Goal: Task Accomplishment & Management: Use online tool/utility

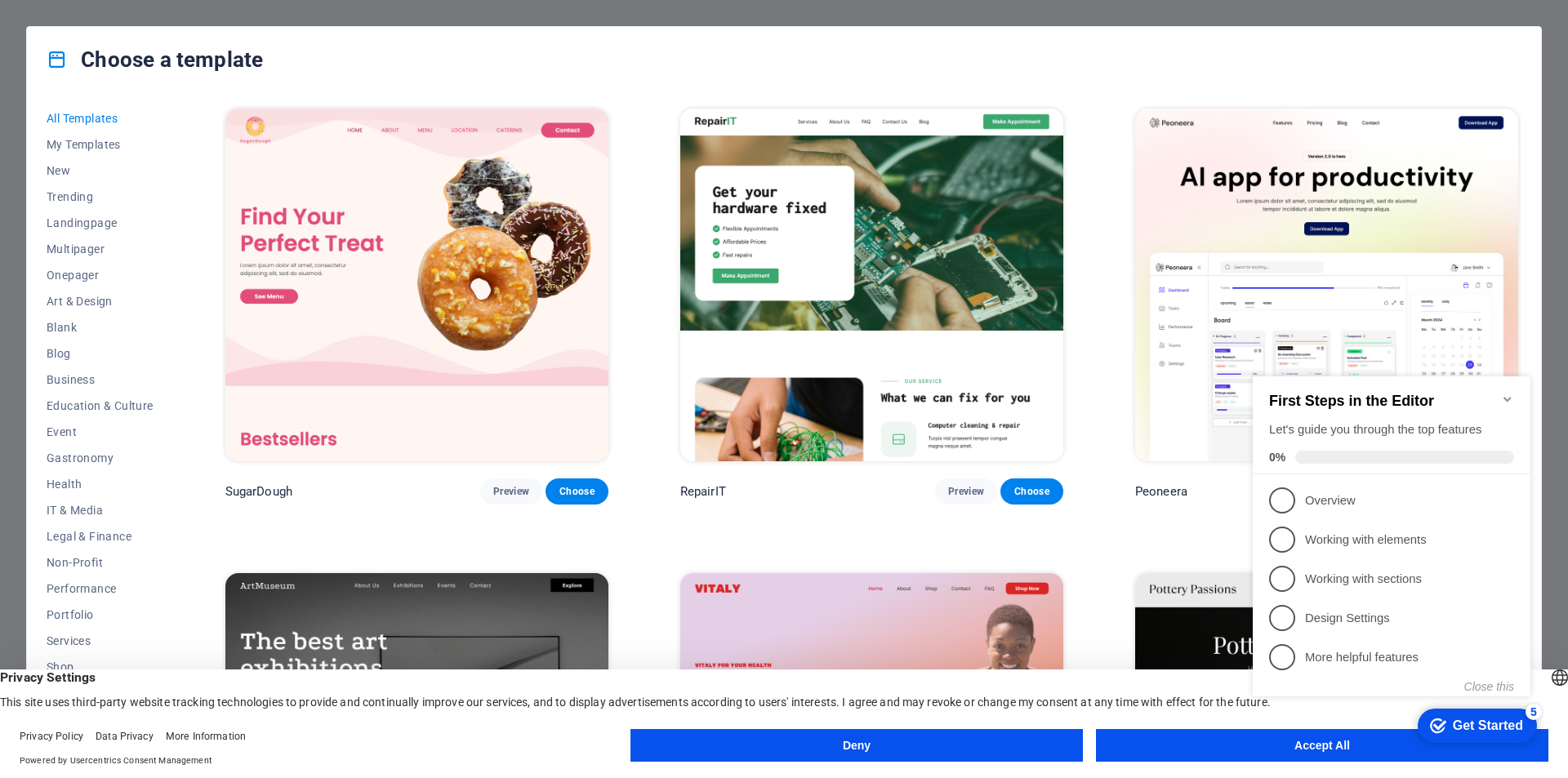
click at [1496, 393] on h2 "First Steps in the Editor" at bounding box center [1392, 401] width 245 height 17
click at [1506, 397] on icon "Minimize checklist" at bounding box center [1507, 399] width 7 height 5
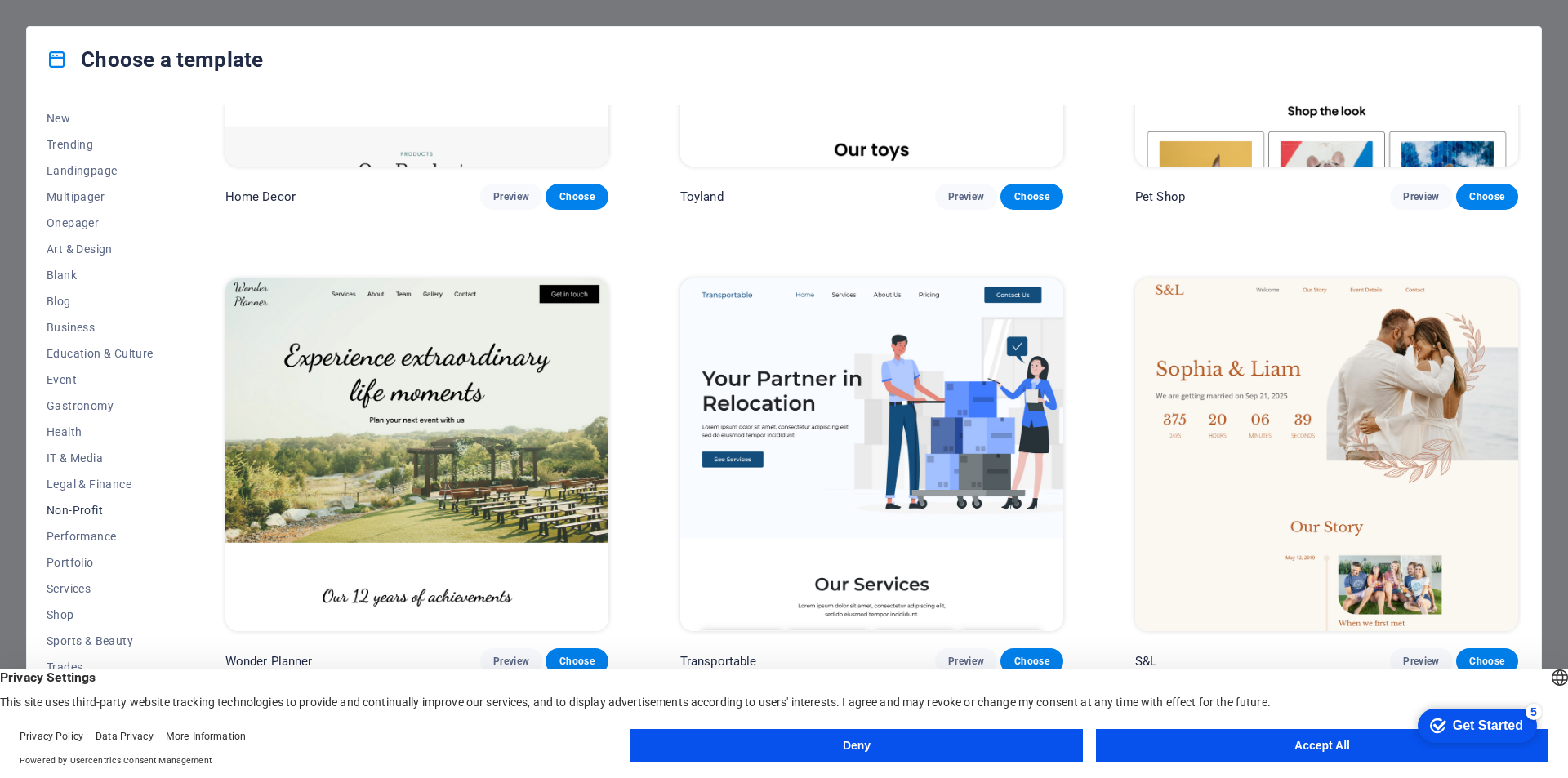
scroll to position [53, 0]
click at [70, 612] on span "Shop" at bounding box center [99, 614] width 107 height 13
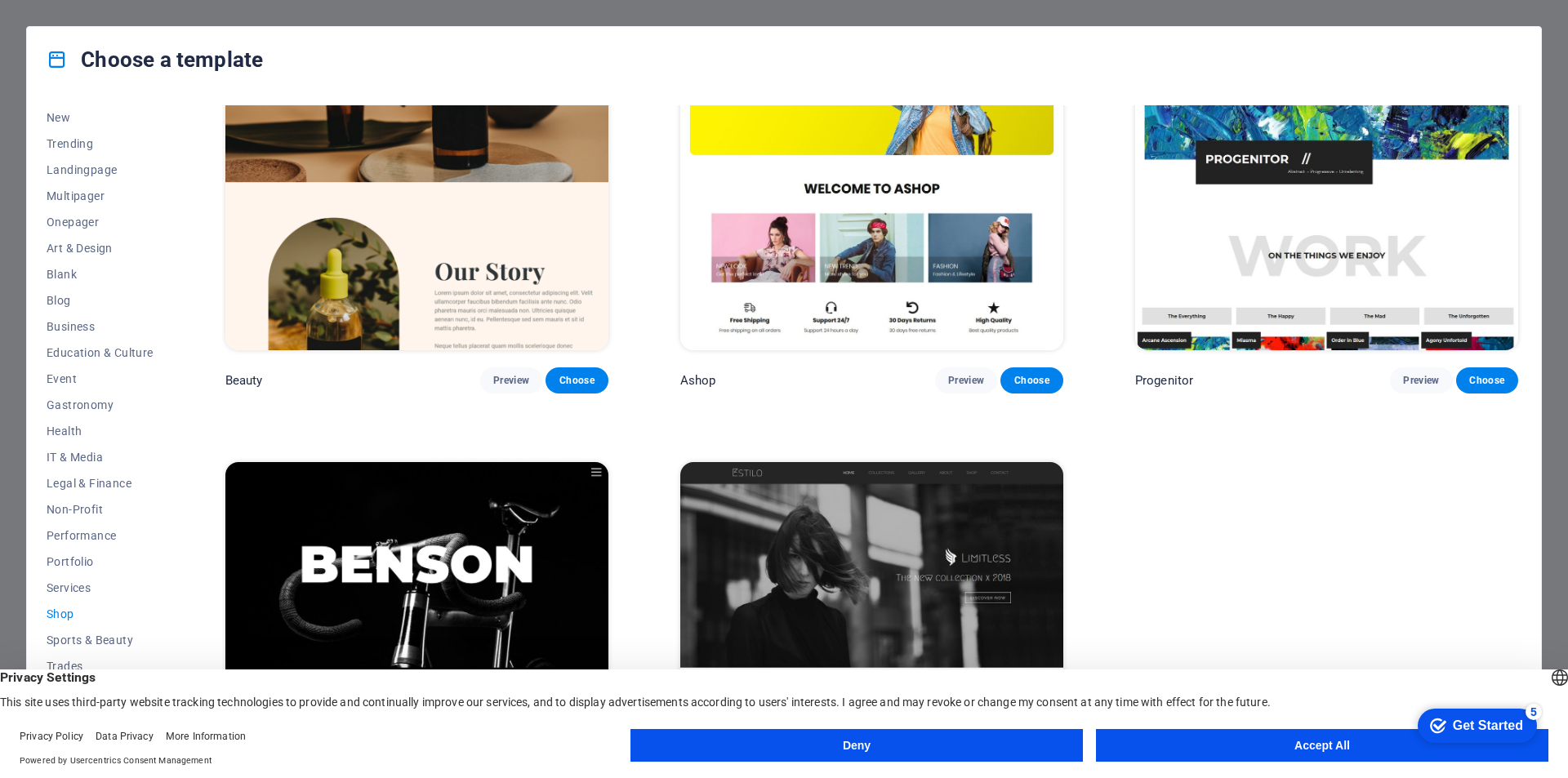
scroll to position [1160, 0]
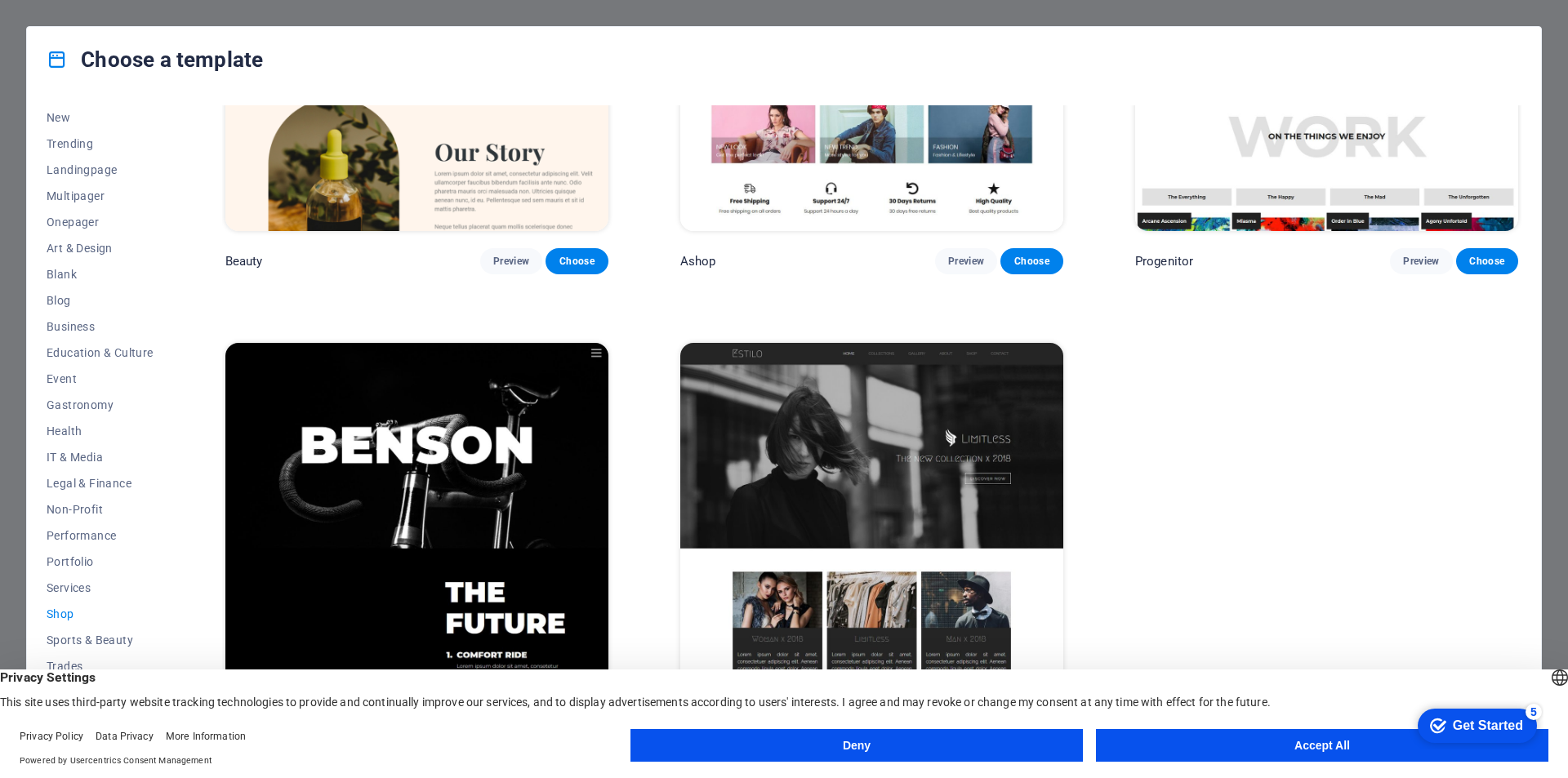
click at [964, 432] on img at bounding box center [872, 519] width 383 height 353
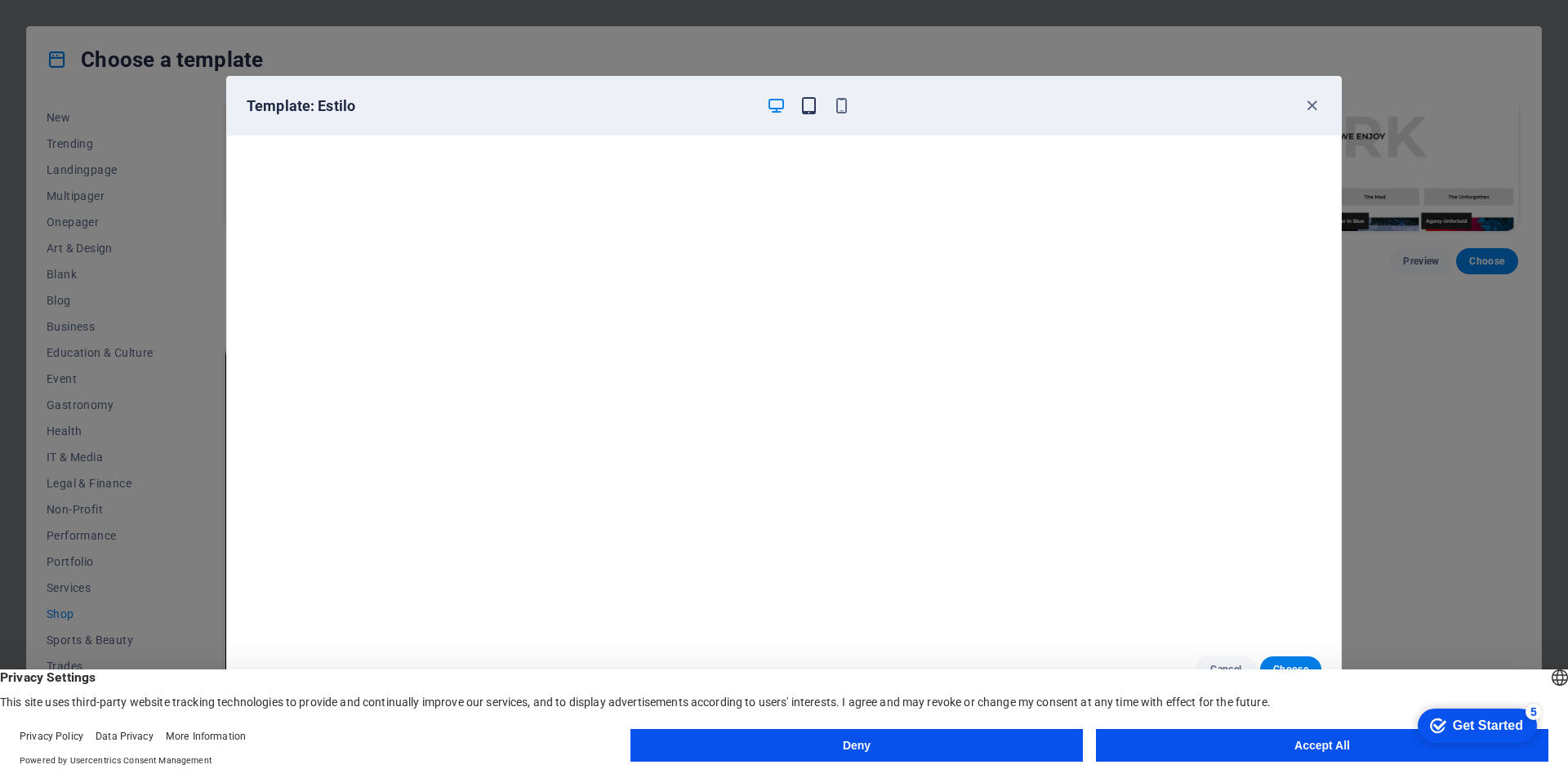
click at [809, 106] on icon "button" at bounding box center [809, 105] width 19 height 19
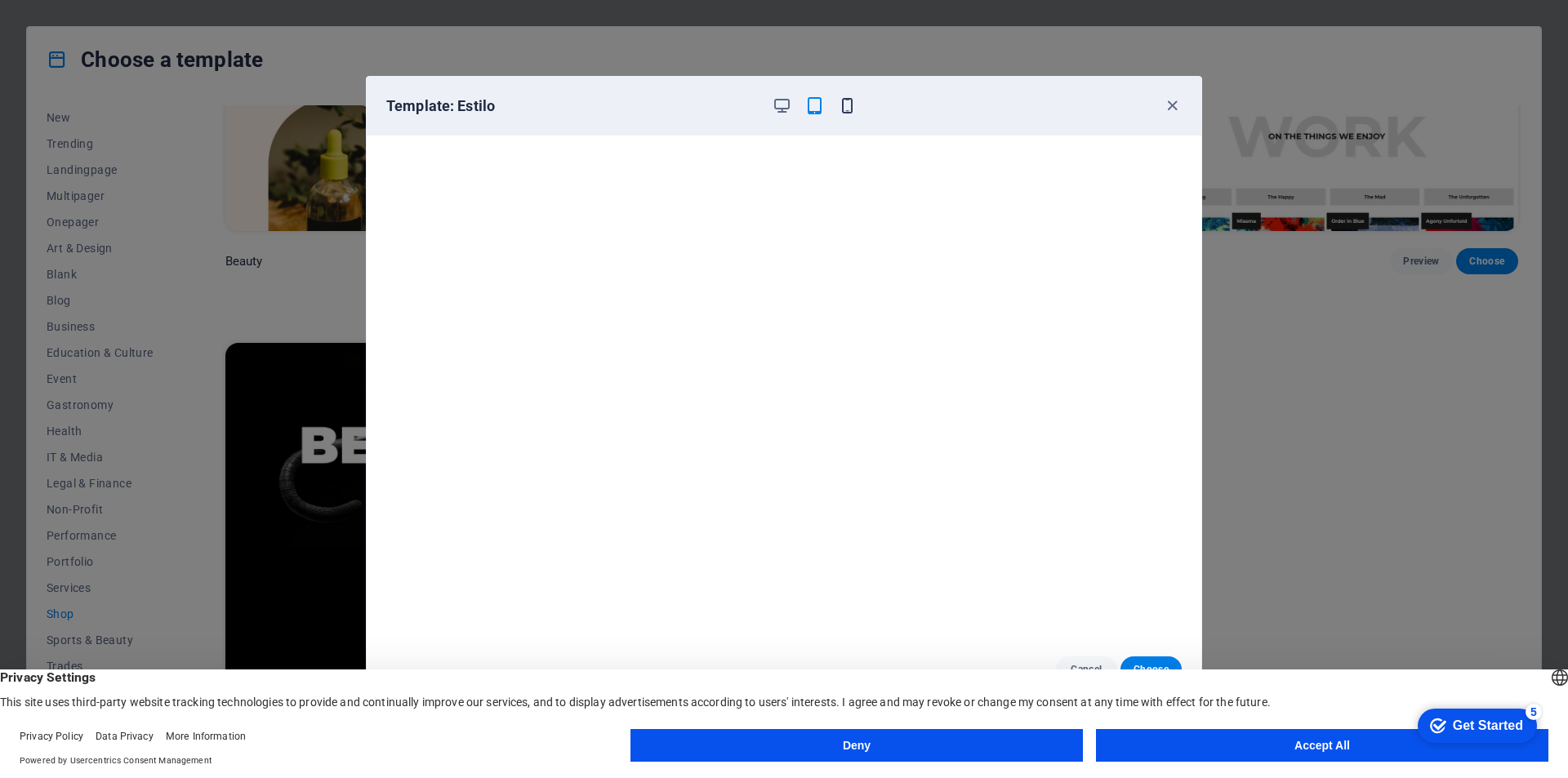
click at [853, 106] on icon "button" at bounding box center [847, 105] width 19 height 19
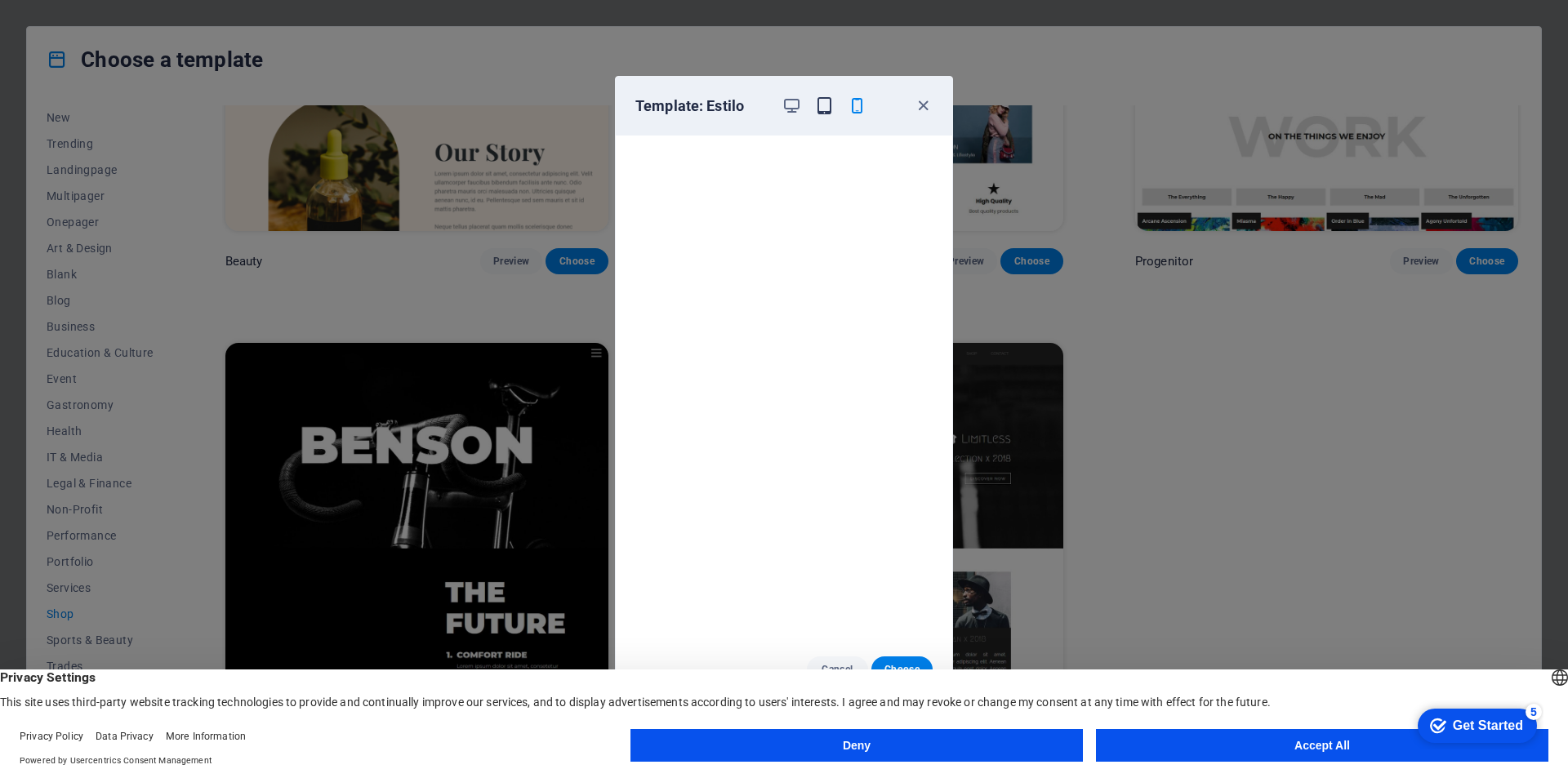
click at [825, 108] on icon "button" at bounding box center [824, 105] width 19 height 19
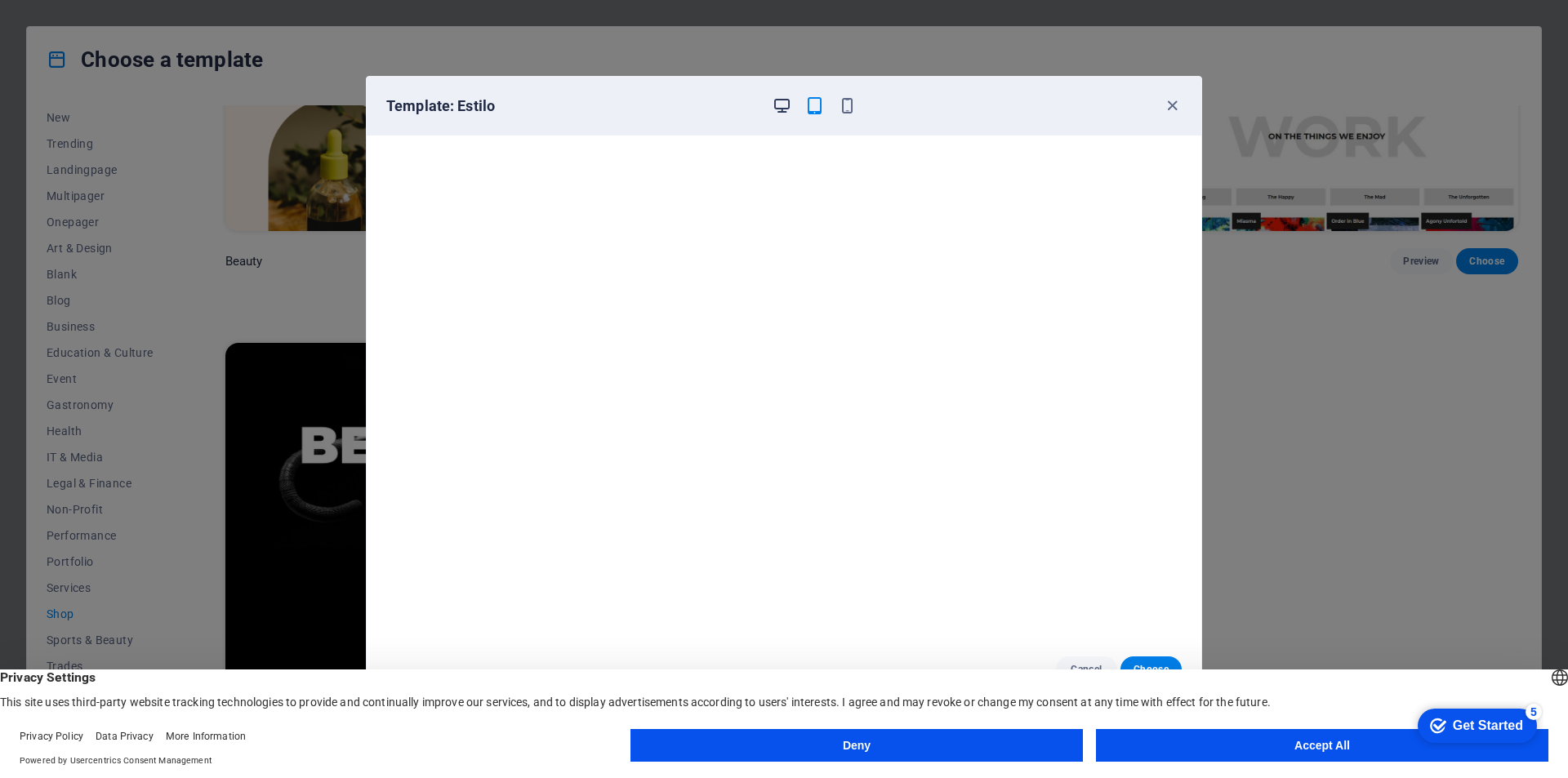
click at [786, 108] on icon "button" at bounding box center [782, 105] width 19 height 19
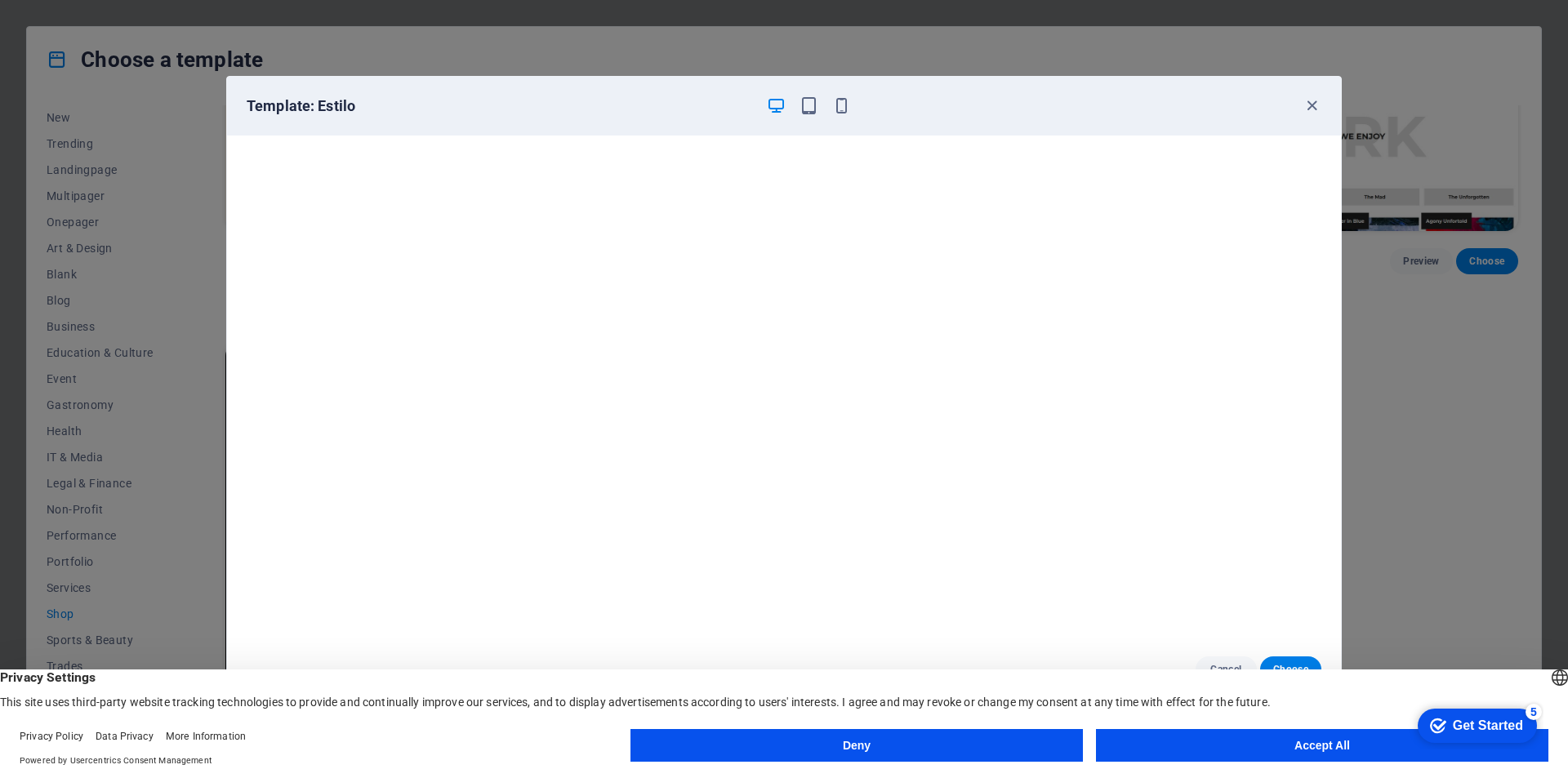
click at [1328, 751] on button "Accept All" at bounding box center [1322, 746] width 452 height 32
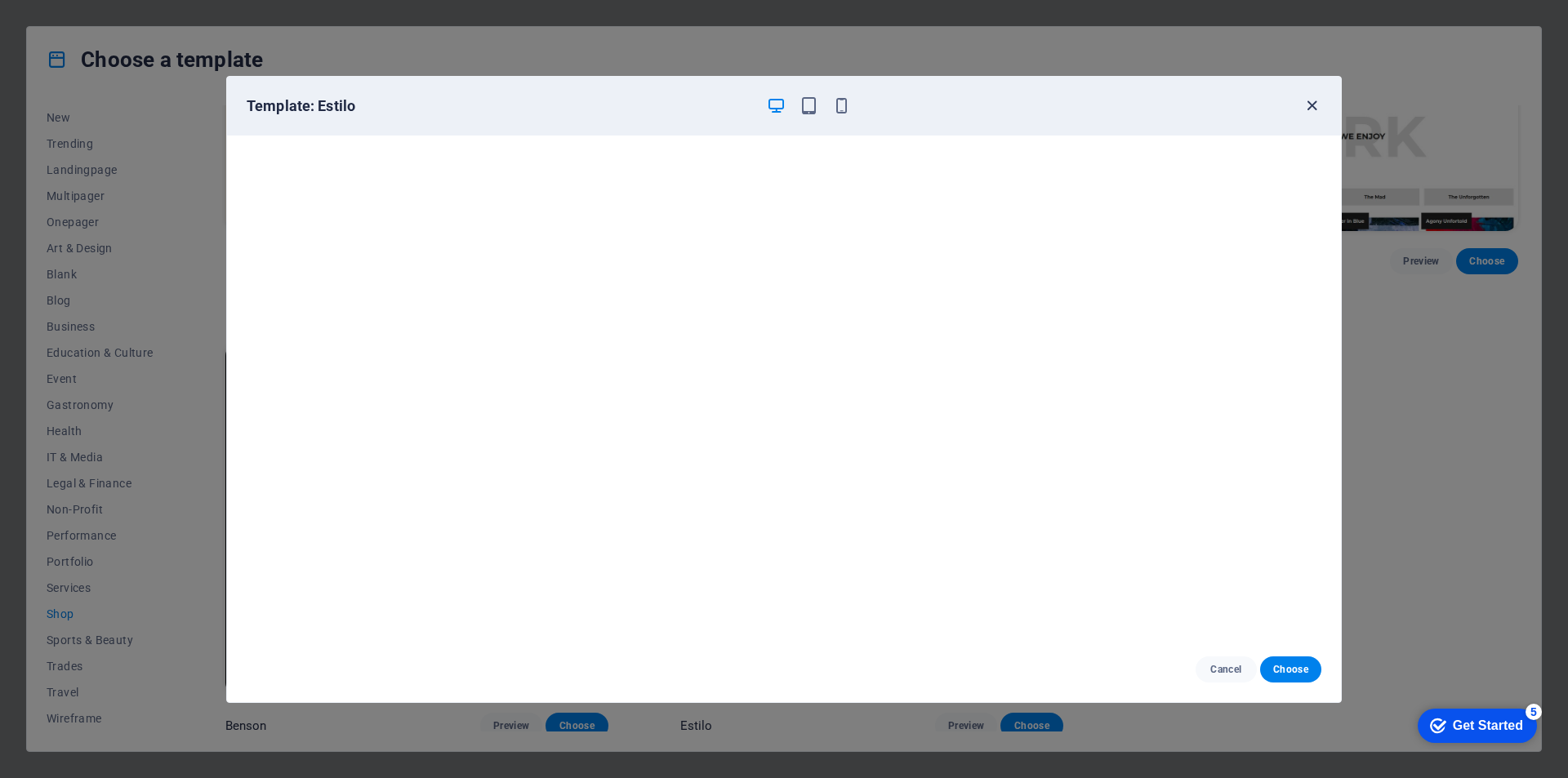
click at [1308, 104] on icon "button" at bounding box center [1312, 105] width 19 height 19
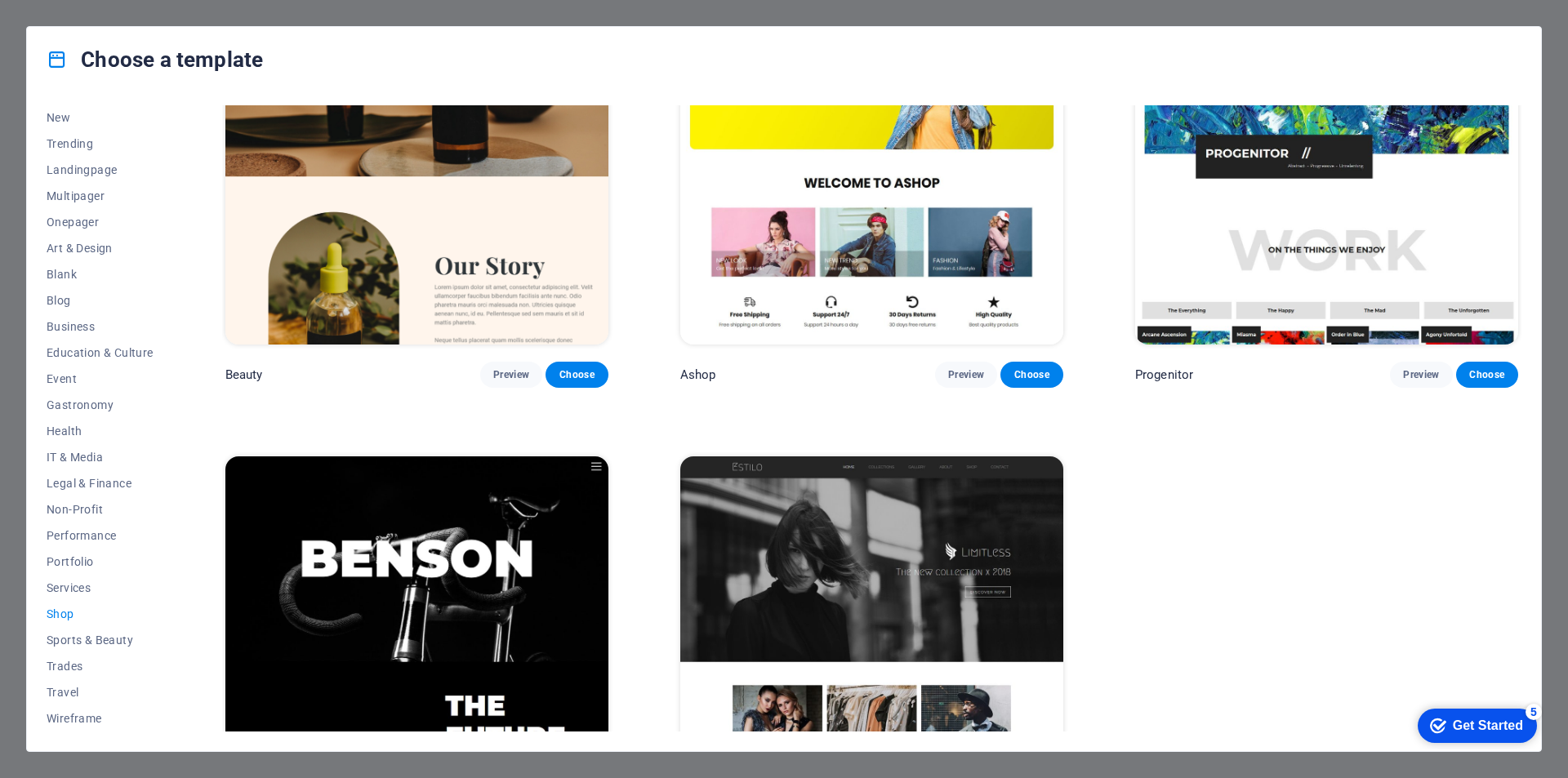
scroll to position [998, 0]
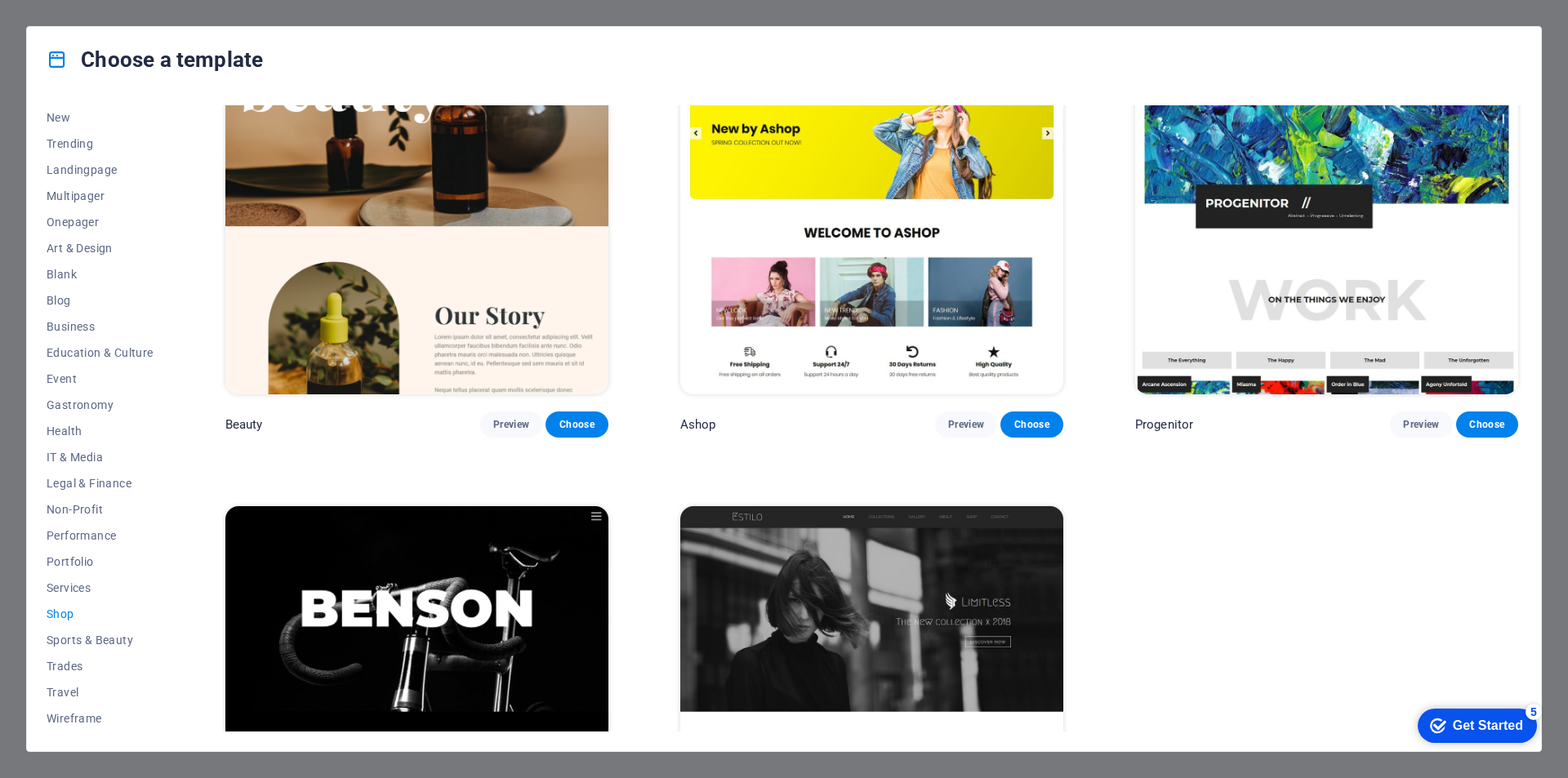
click at [926, 270] on img at bounding box center [872, 217] width 383 height 353
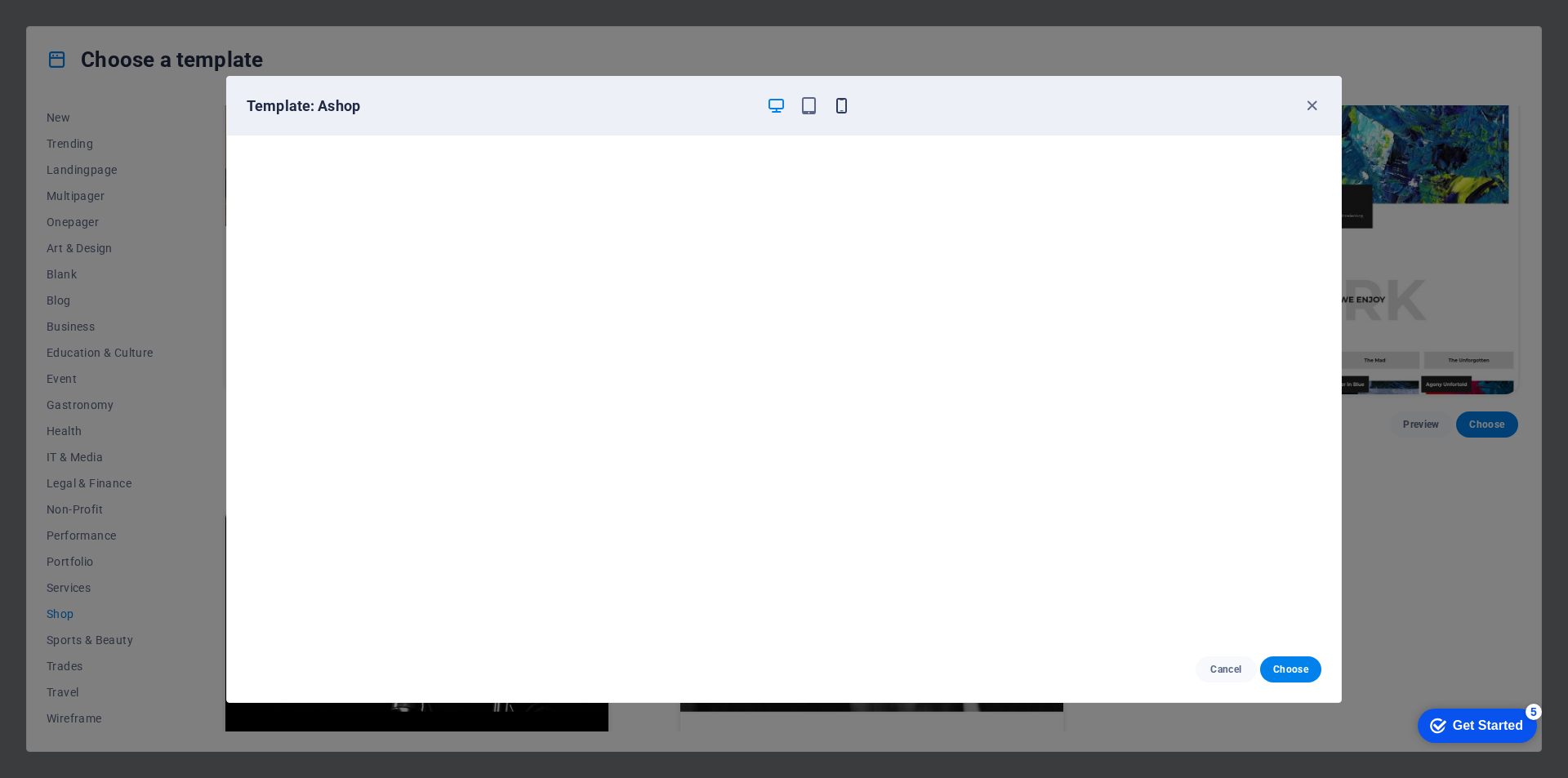
click at [839, 102] on icon "button" at bounding box center [841, 105] width 19 height 19
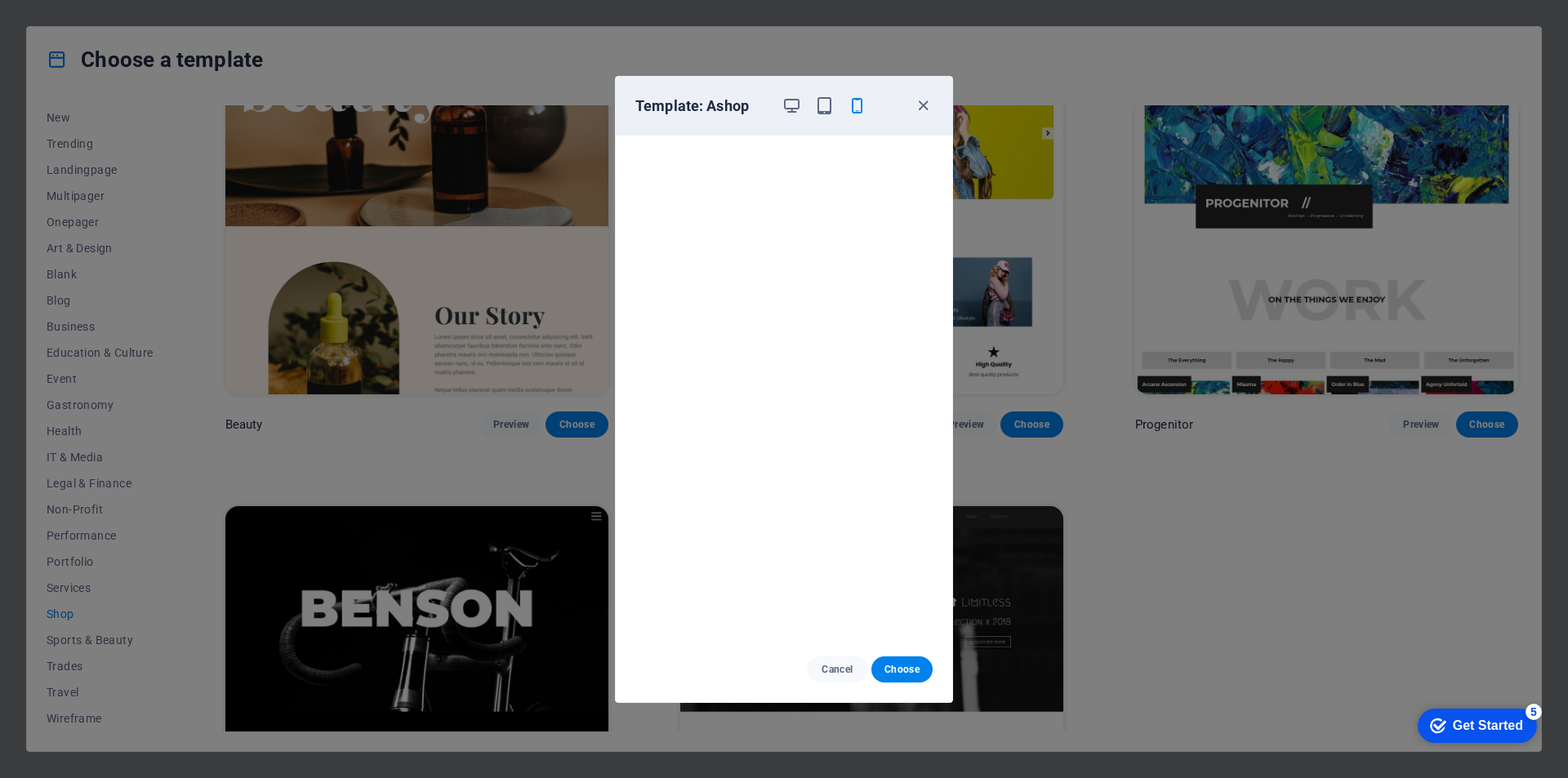
click at [792, 94] on div "Template: Ashop" at bounding box center [784, 106] width 337 height 59
click at [792, 97] on icon "button" at bounding box center [791, 105] width 19 height 19
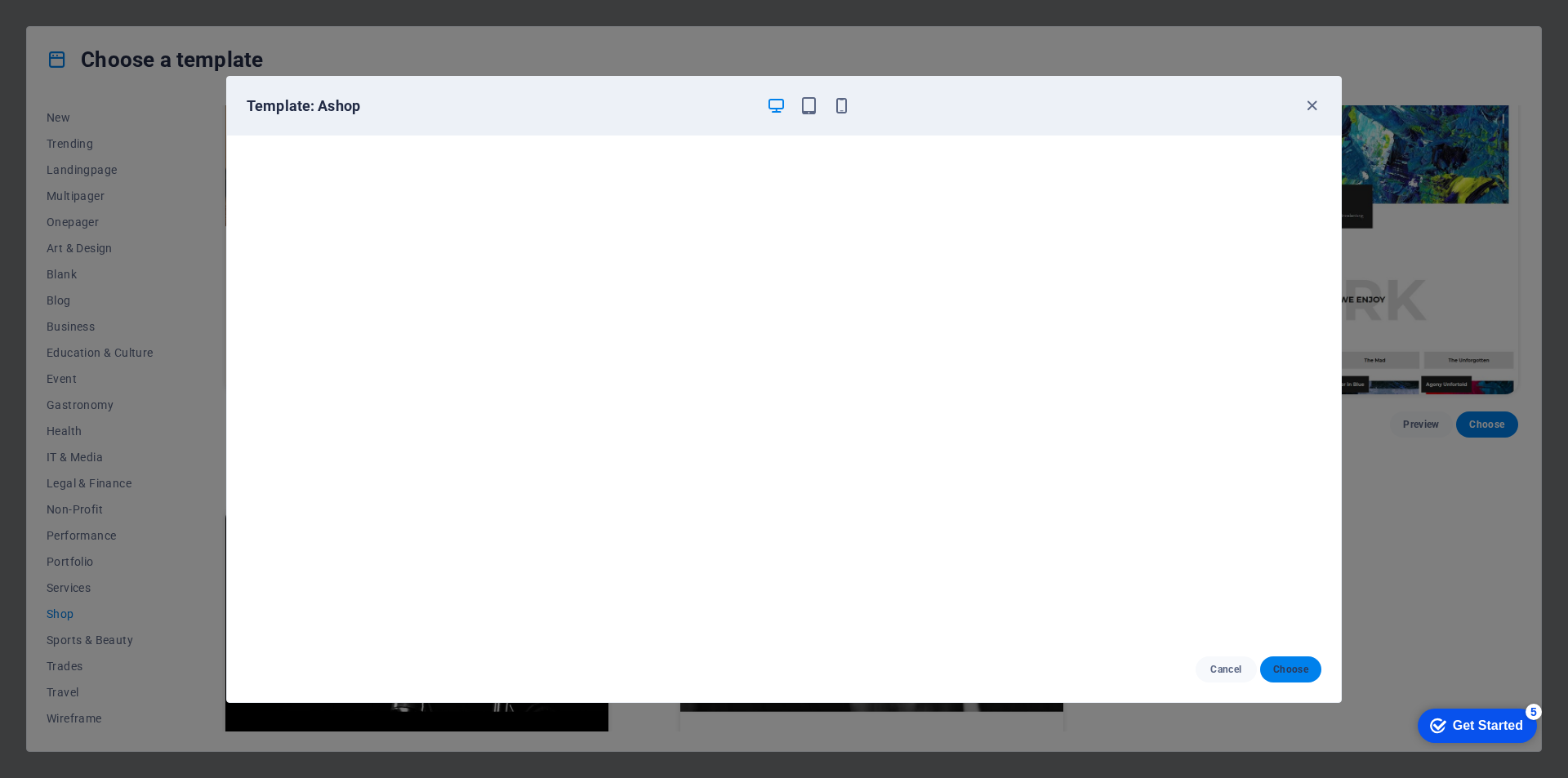
click at [1284, 677] on button "Choose" at bounding box center [1291, 670] width 61 height 27
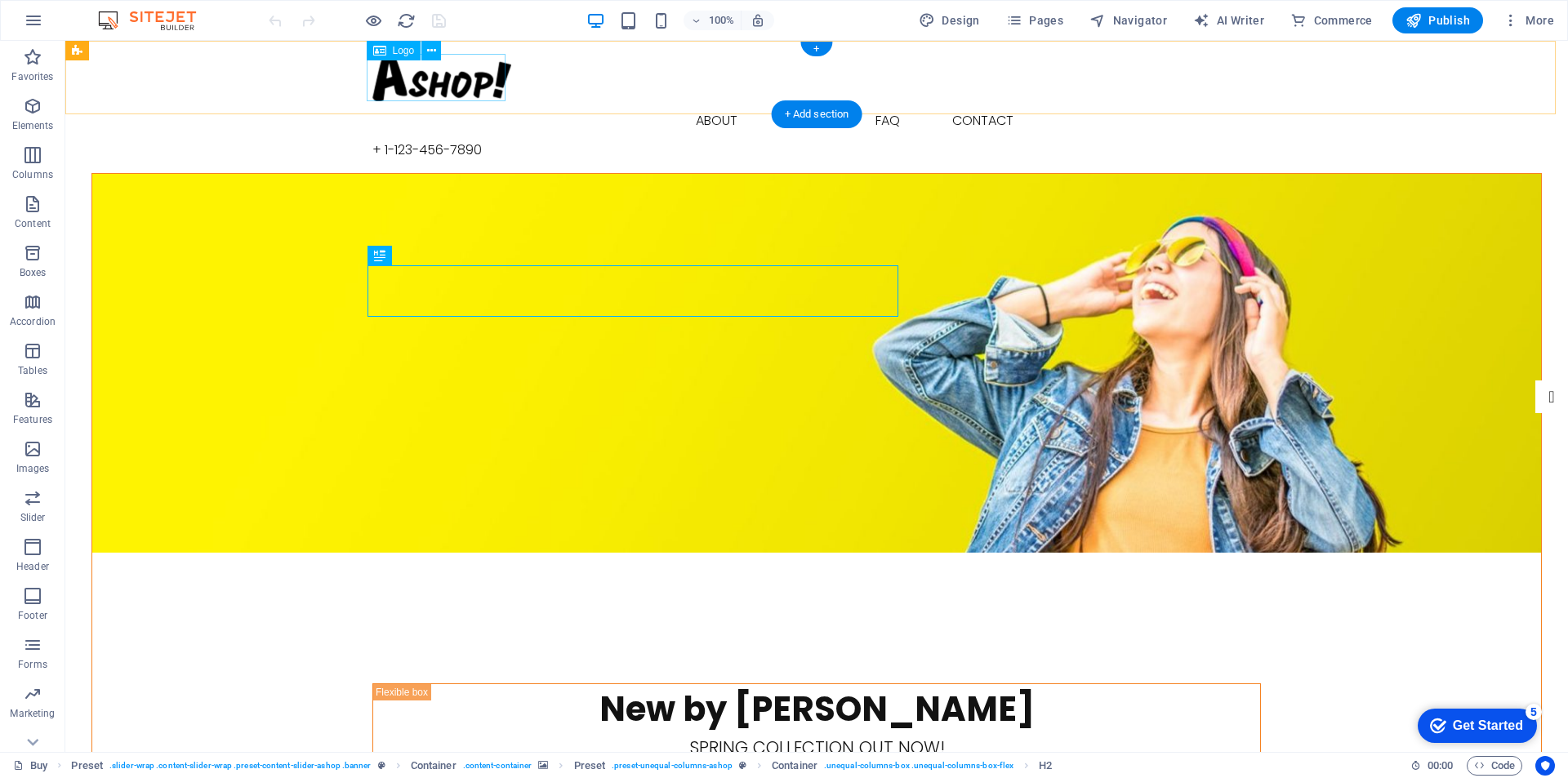
click at [417, 85] on div at bounding box center [817, 78] width 888 height 47
select select "px"
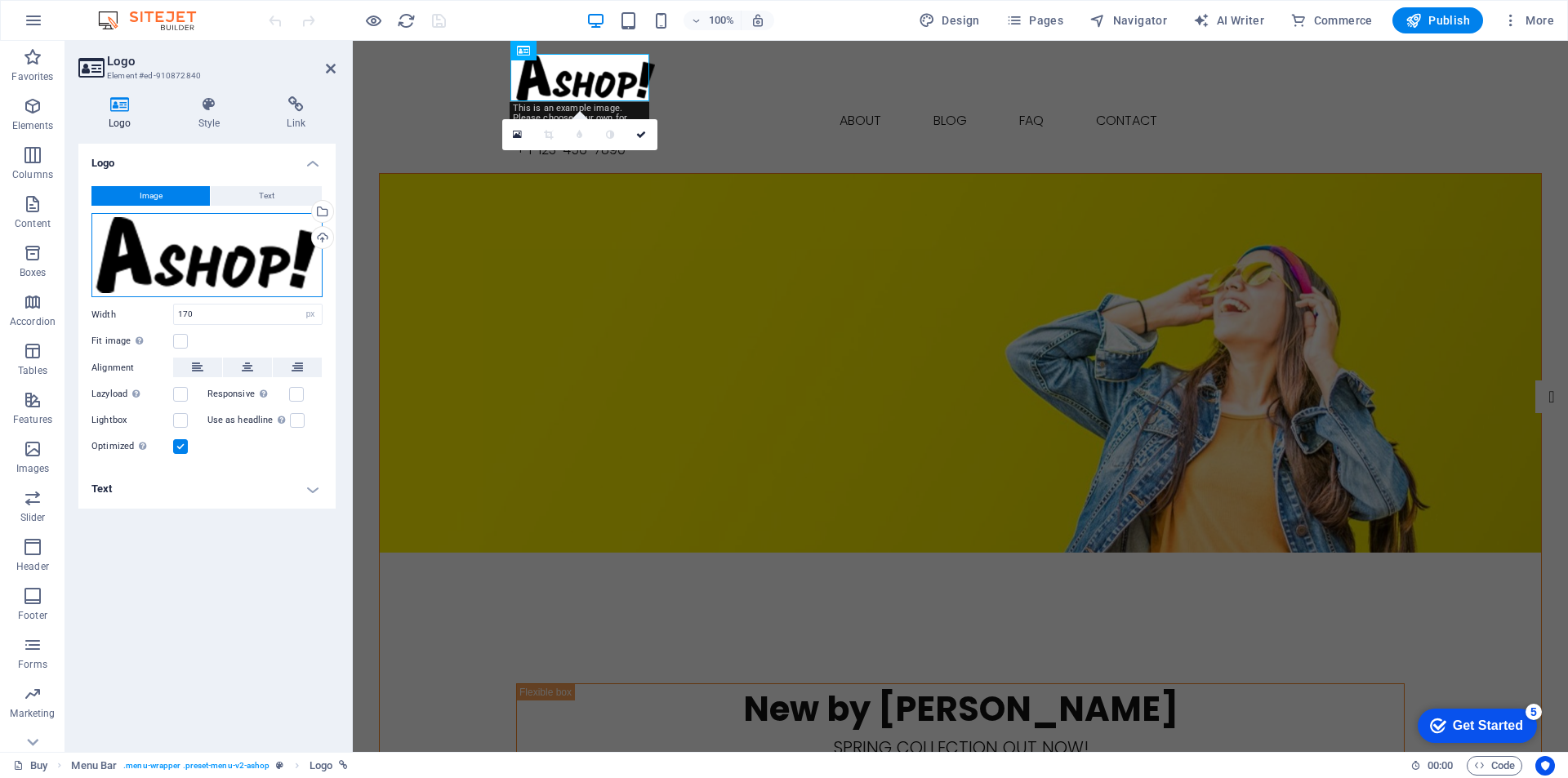
click at [174, 258] on div "Drag files here, click to choose files or select files from Files or our free s…" at bounding box center [207, 255] width 231 height 85
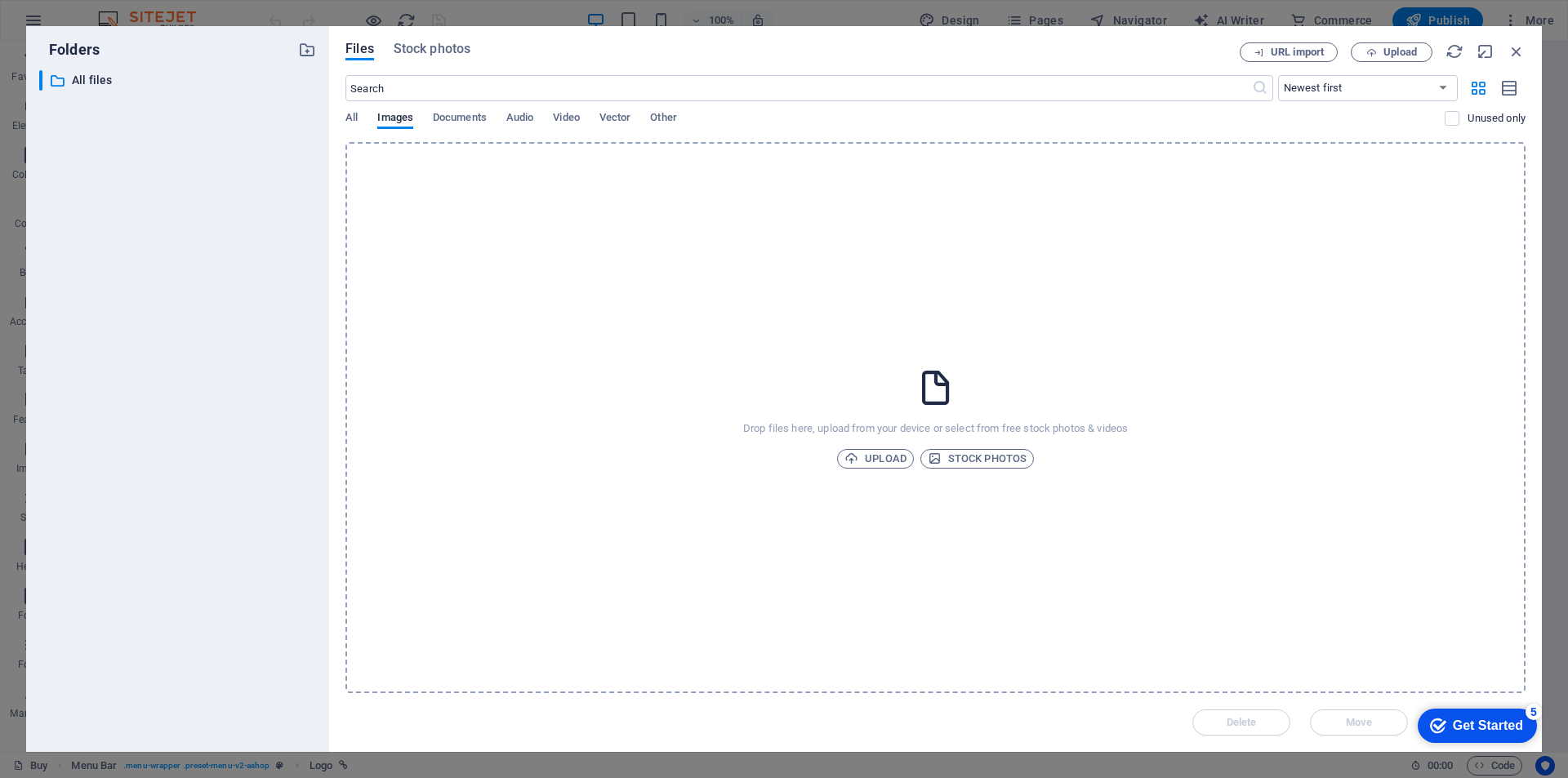
click at [174, 258] on div "​ All files All files" at bounding box center [177, 404] width 277 height 669
click at [1518, 45] on icon "button" at bounding box center [1517, 51] width 18 height 18
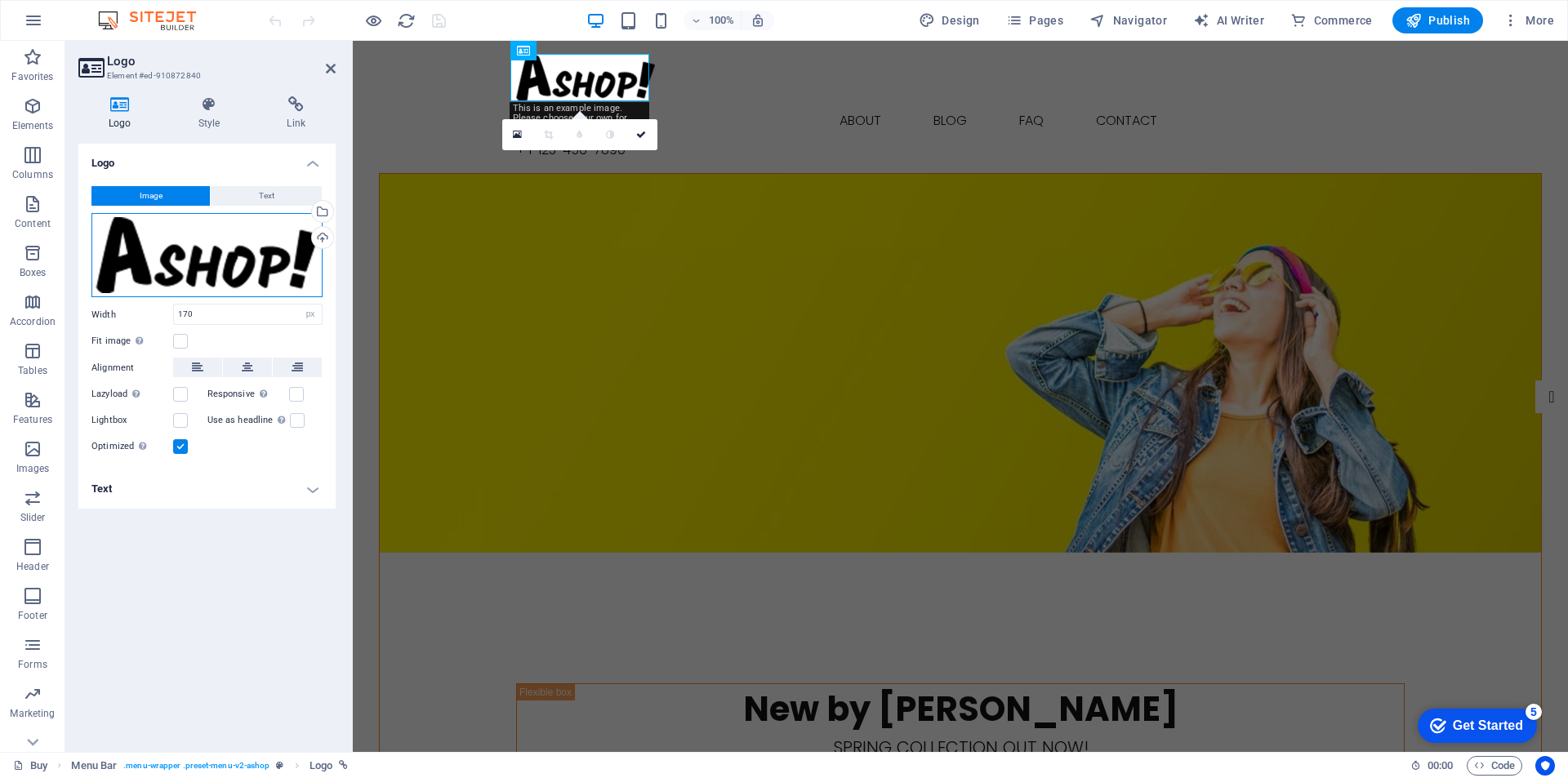
click at [136, 280] on div "Drag files here, click to choose files or select files from Files or our free s…" at bounding box center [207, 255] width 231 height 85
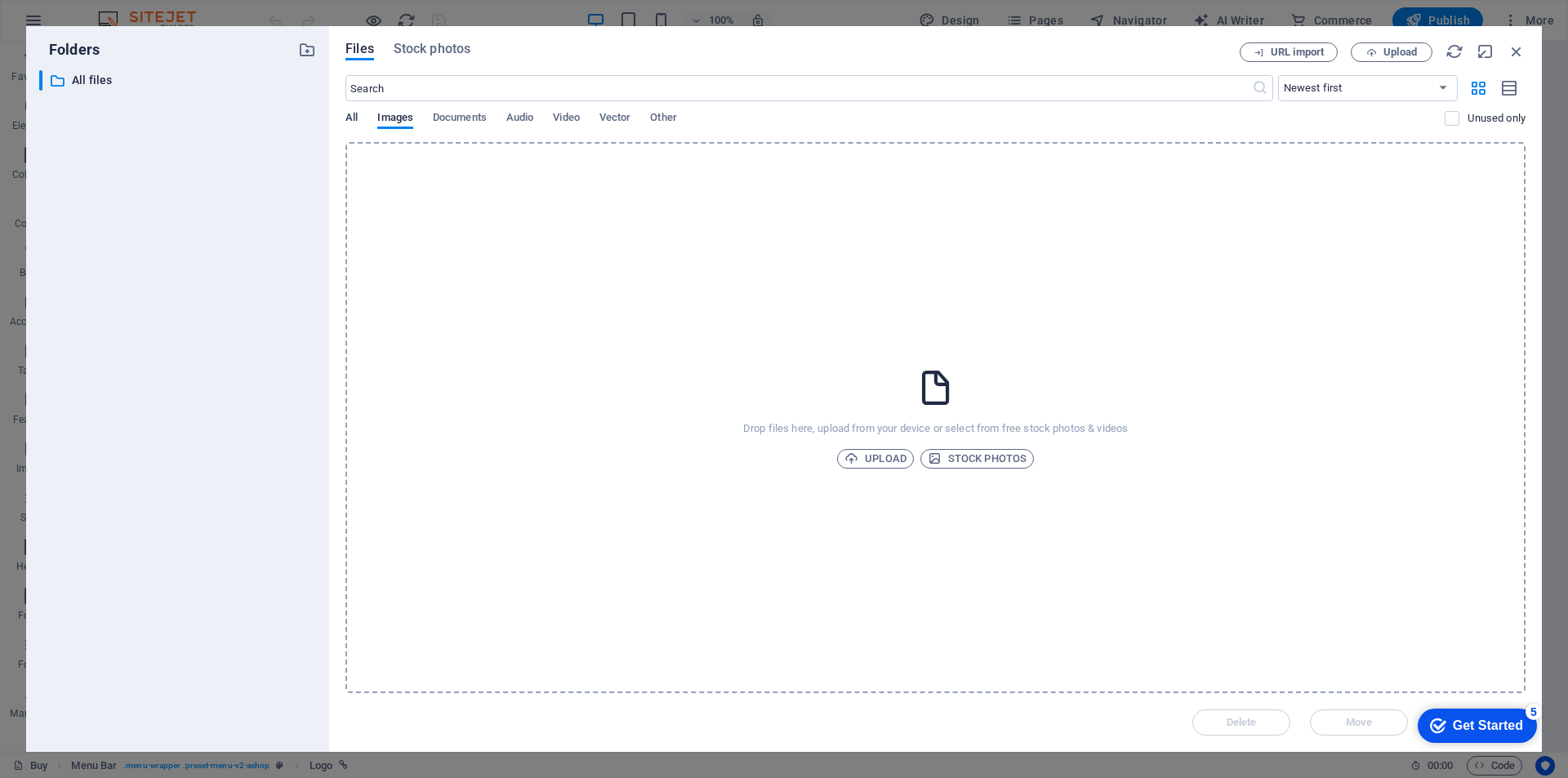
click at [357, 118] on span "All" at bounding box center [352, 118] width 12 height 23
click at [462, 115] on span "Documents" at bounding box center [460, 118] width 54 height 23
click at [394, 115] on span "Images" at bounding box center [395, 118] width 35 height 23
click at [348, 113] on span "All" at bounding box center [352, 118] width 12 height 23
click at [879, 454] on span "Upload" at bounding box center [875, 459] width 62 height 20
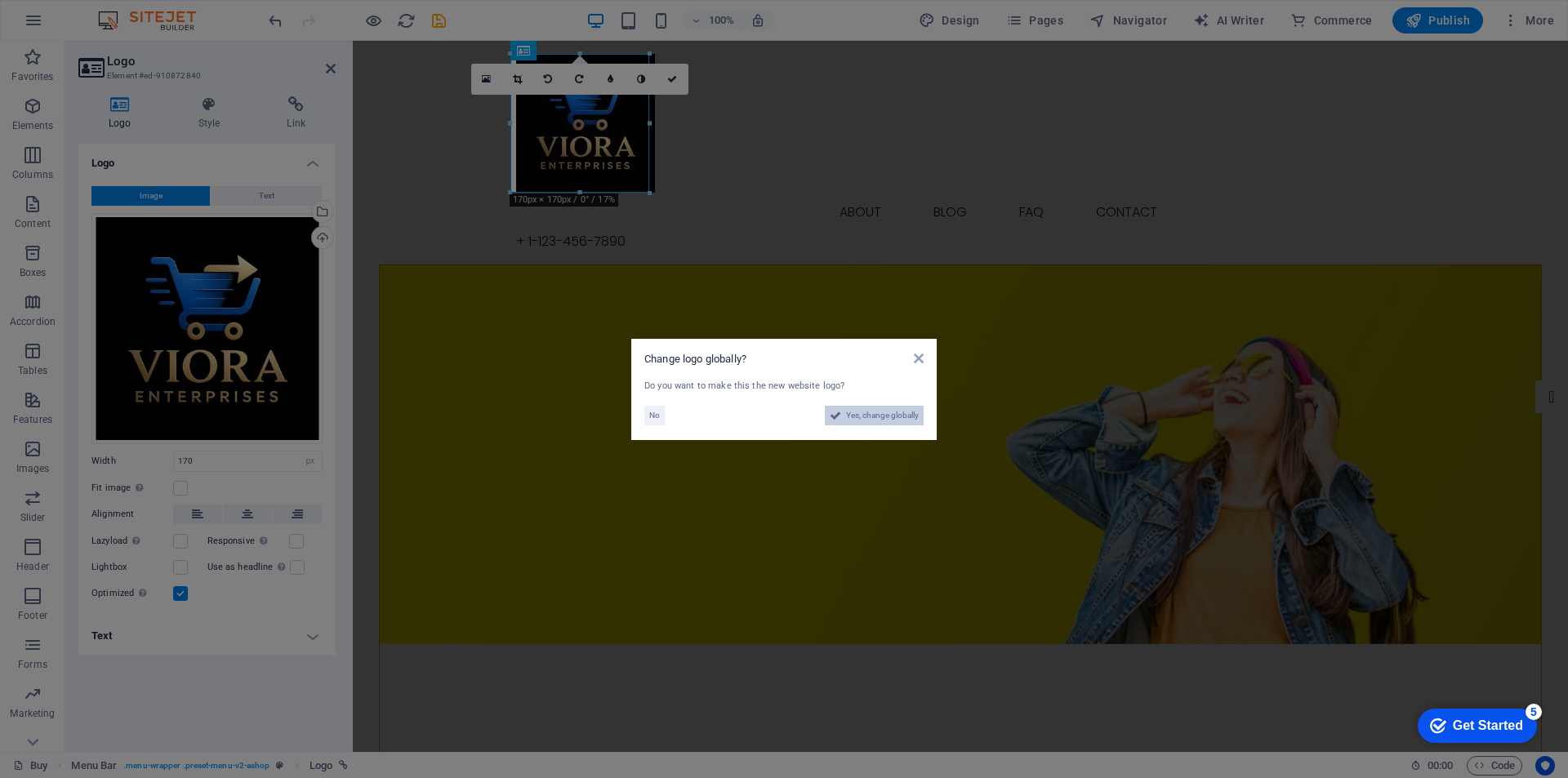
click at [839, 416] on icon at bounding box center [836, 416] width 12 height 20
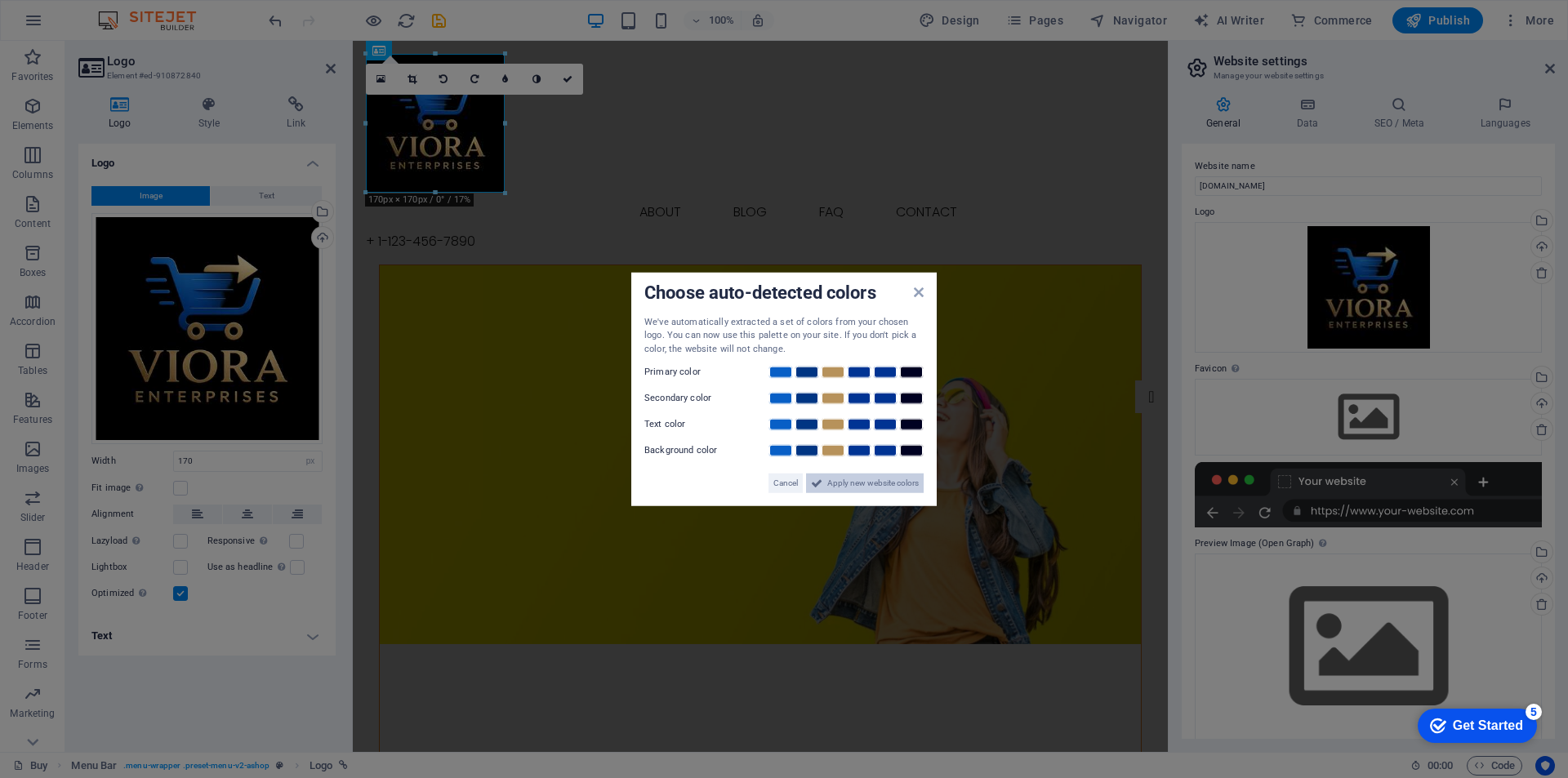
click at [854, 486] on span "Apply new website colors" at bounding box center [873, 484] width 92 height 20
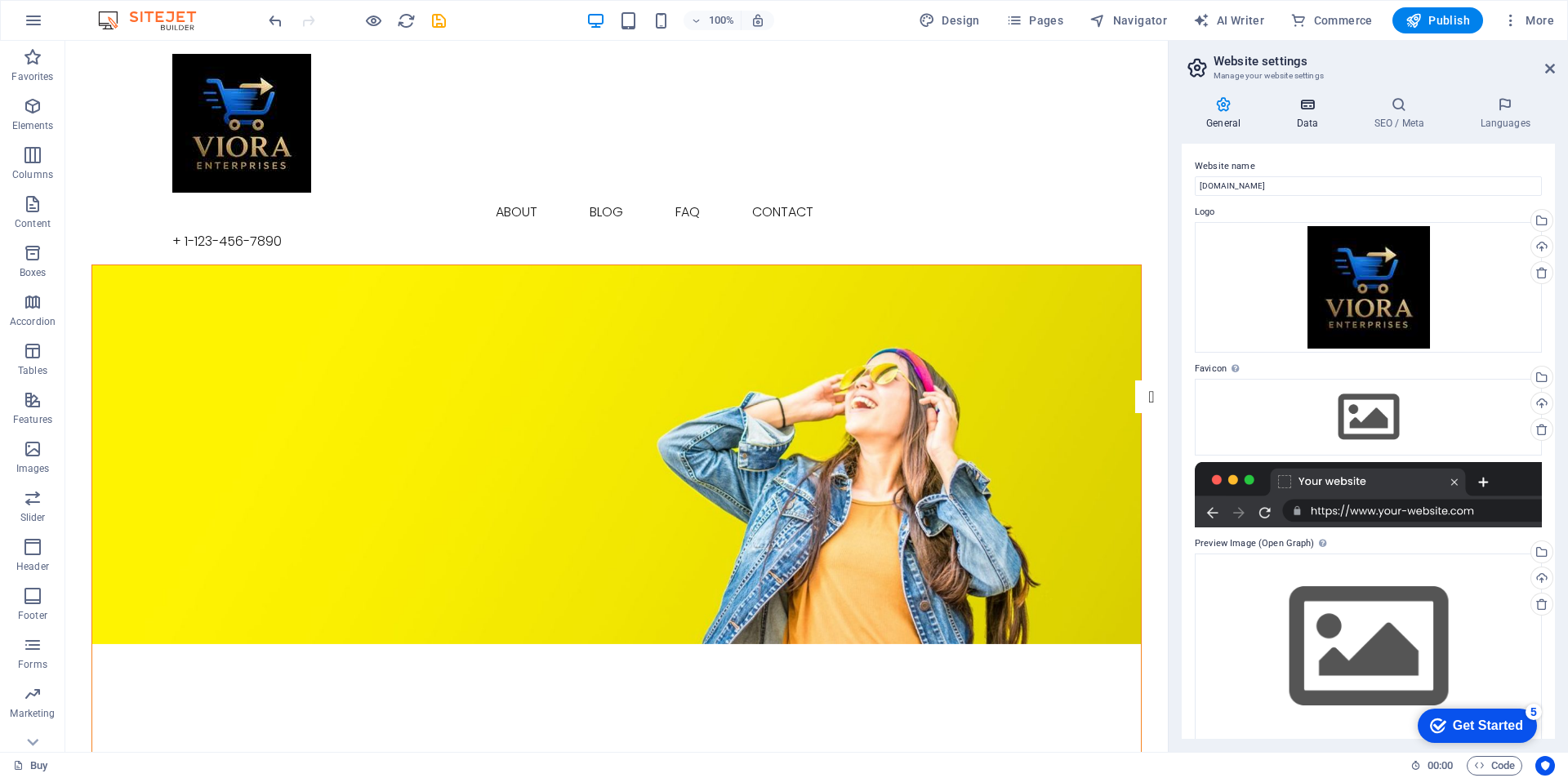
click at [1309, 112] on icon at bounding box center [1307, 104] width 71 height 17
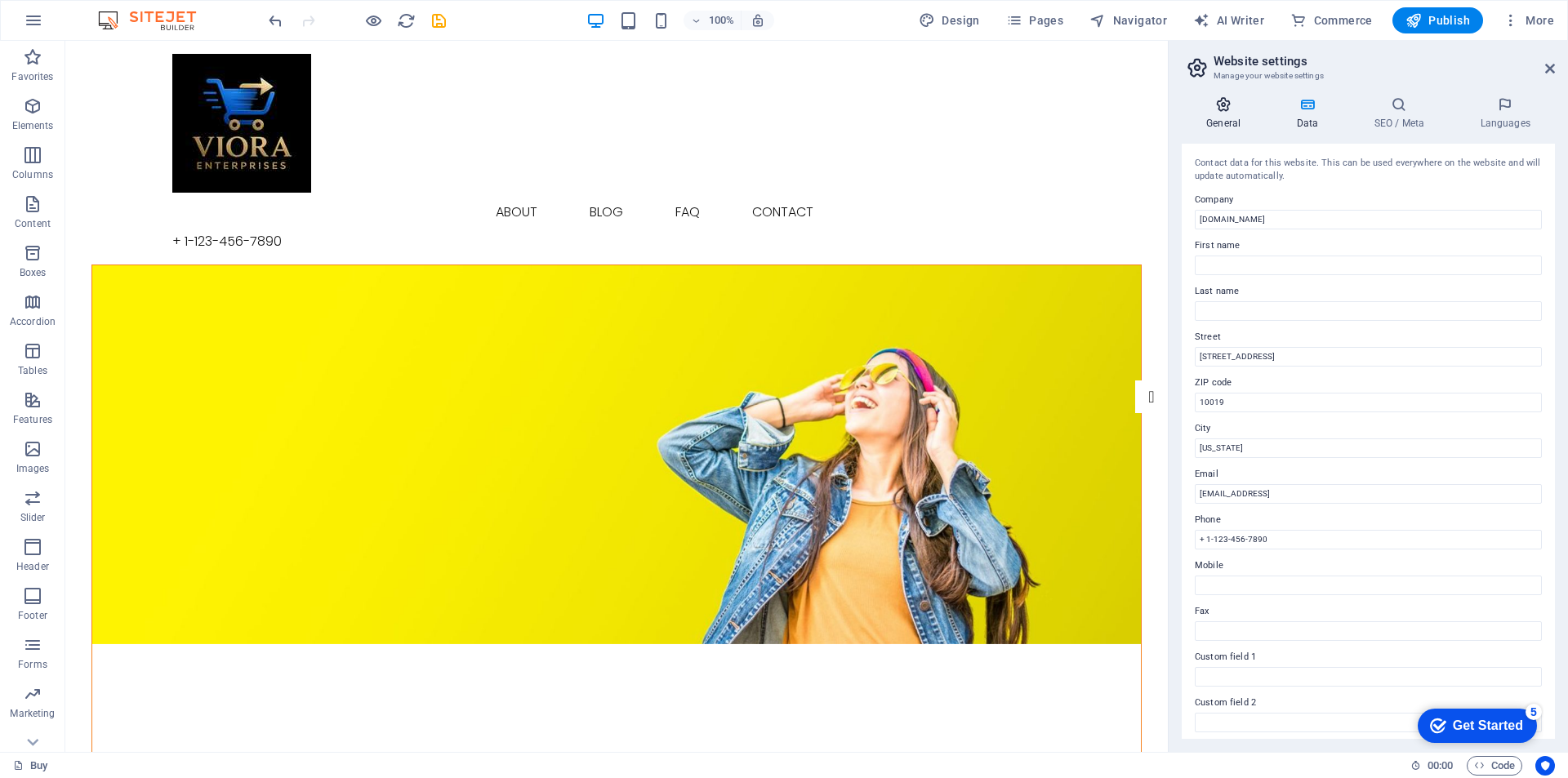
click at [1224, 102] on icon at bounding box center [1223, 104] width 84 height 17
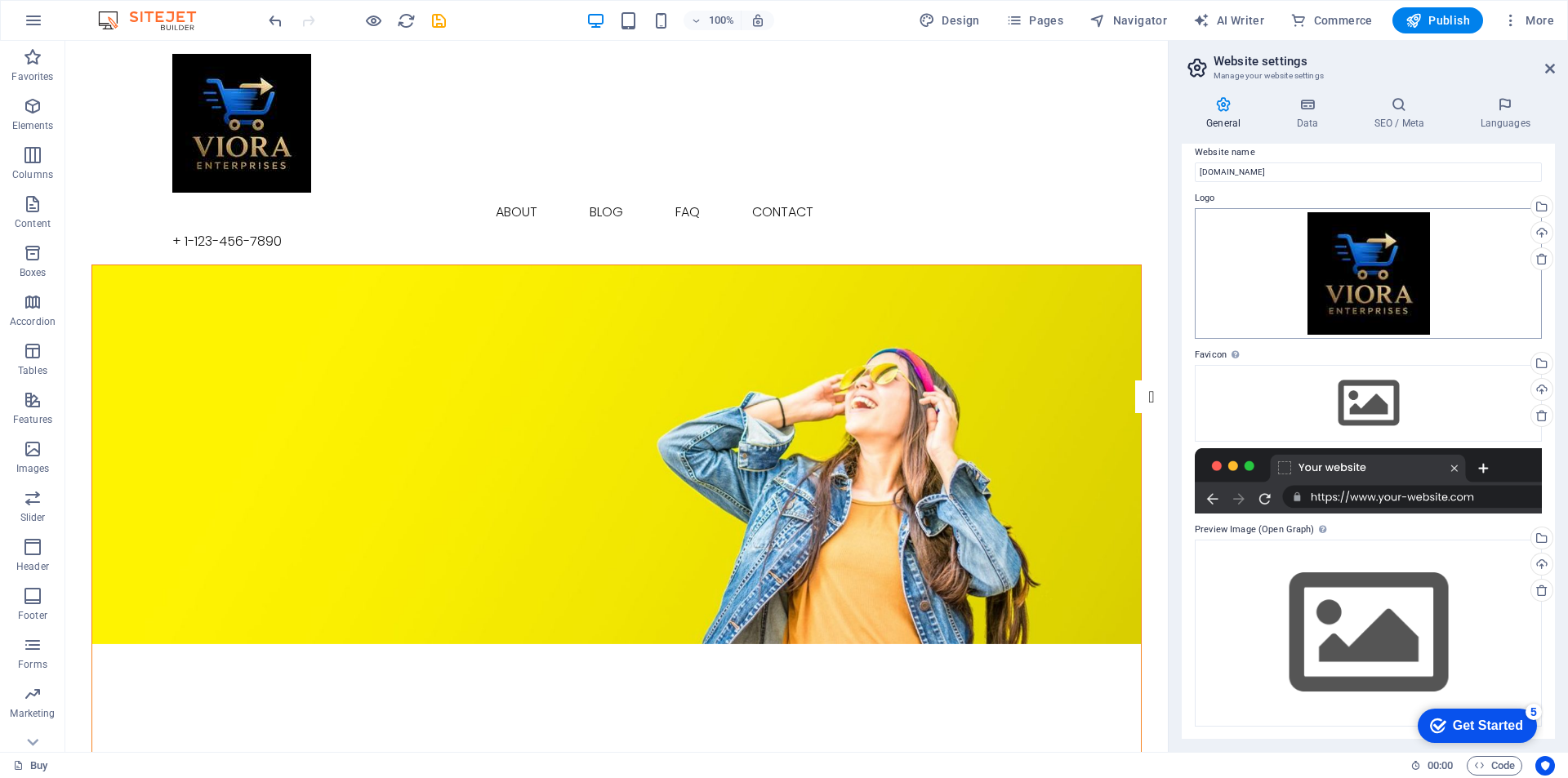
scroll to position [15, 0]
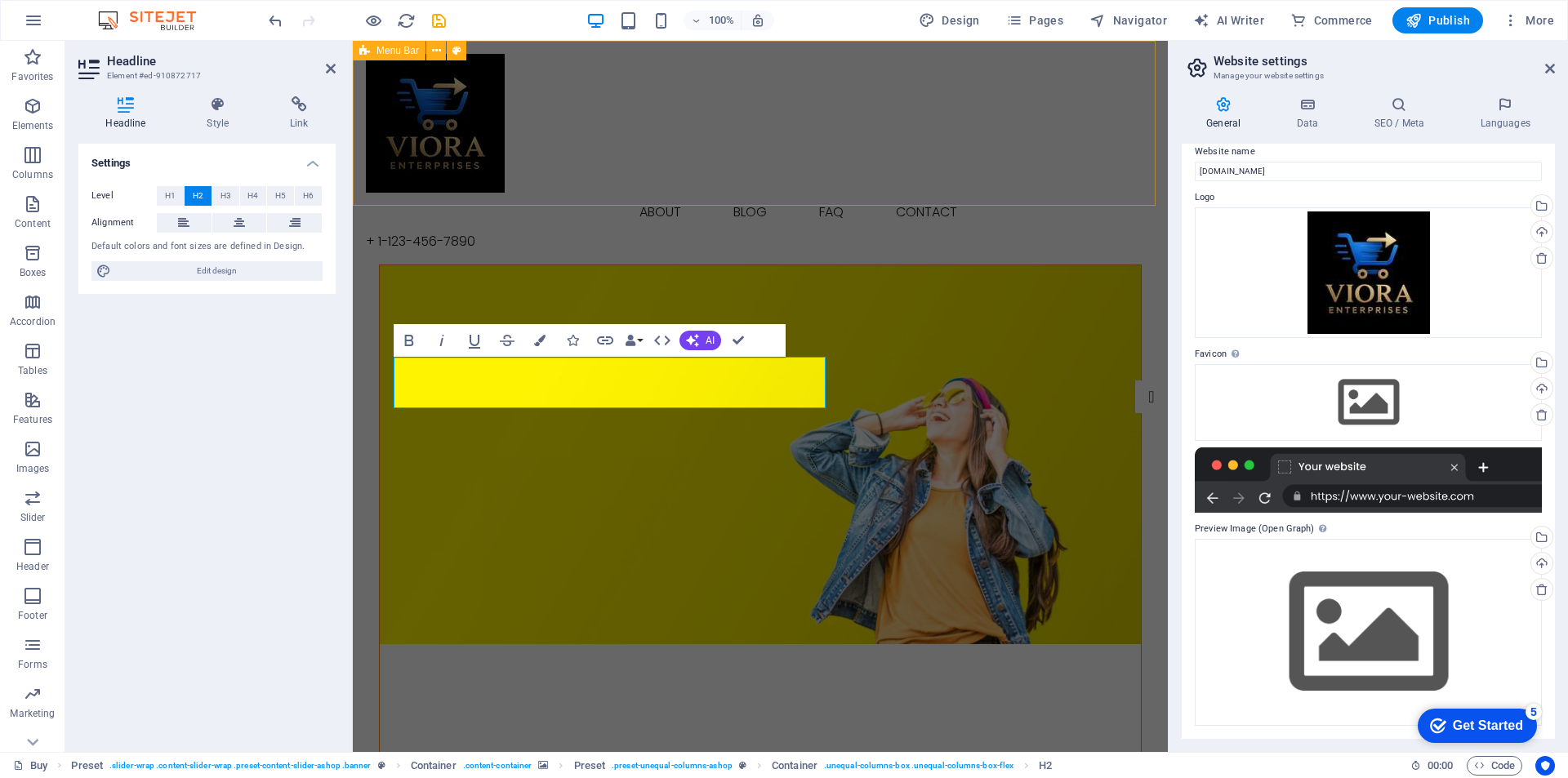
click at [817, 199] on div "Buy About Blog FAQ Contact + [PHONE_NUMBER]" at bounding box center [760, 152] width 816 height 224
